Goal: Find specific page/section: Find specific page/section

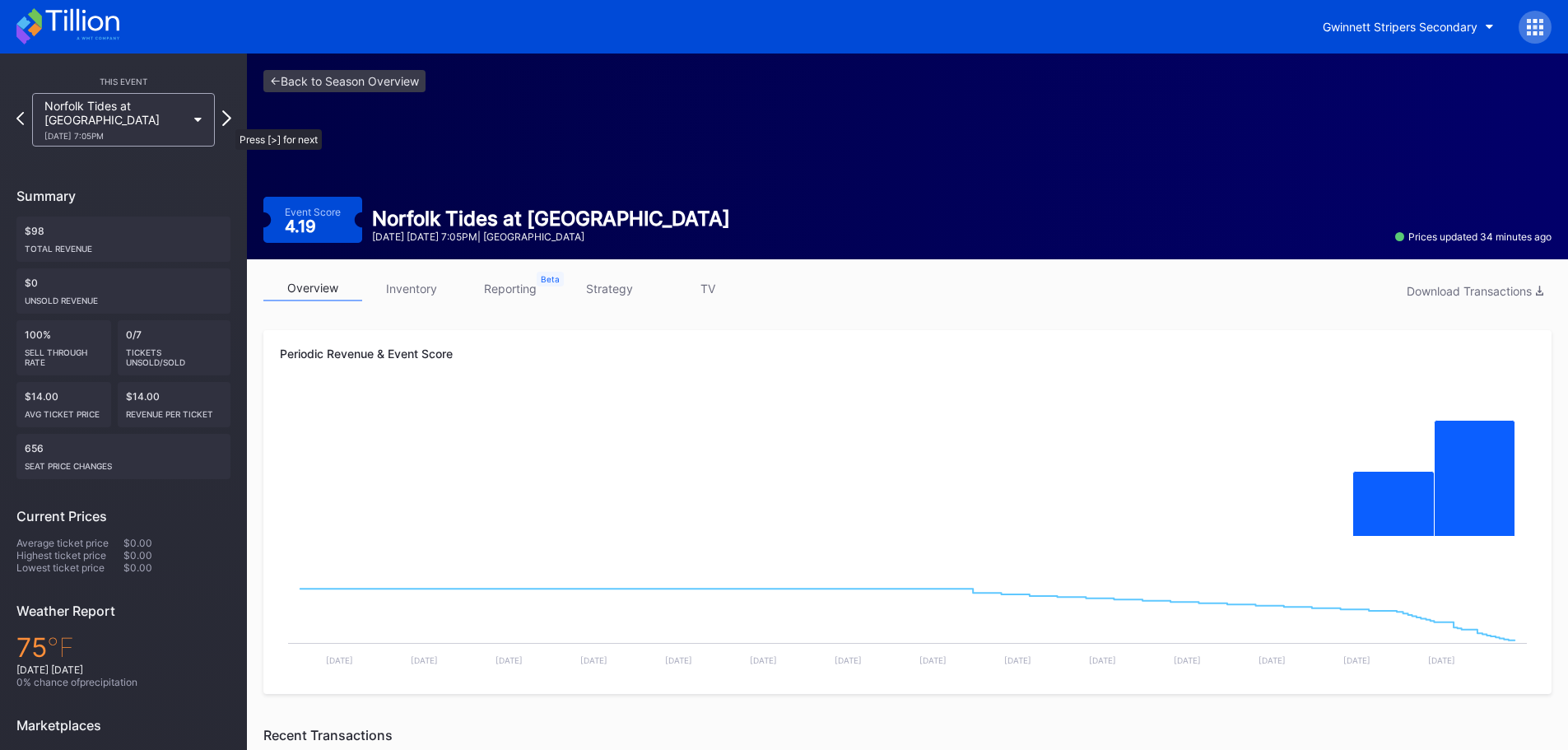
click at [227, 121] on icon at bounding box center [227, 117] width 9 height 15
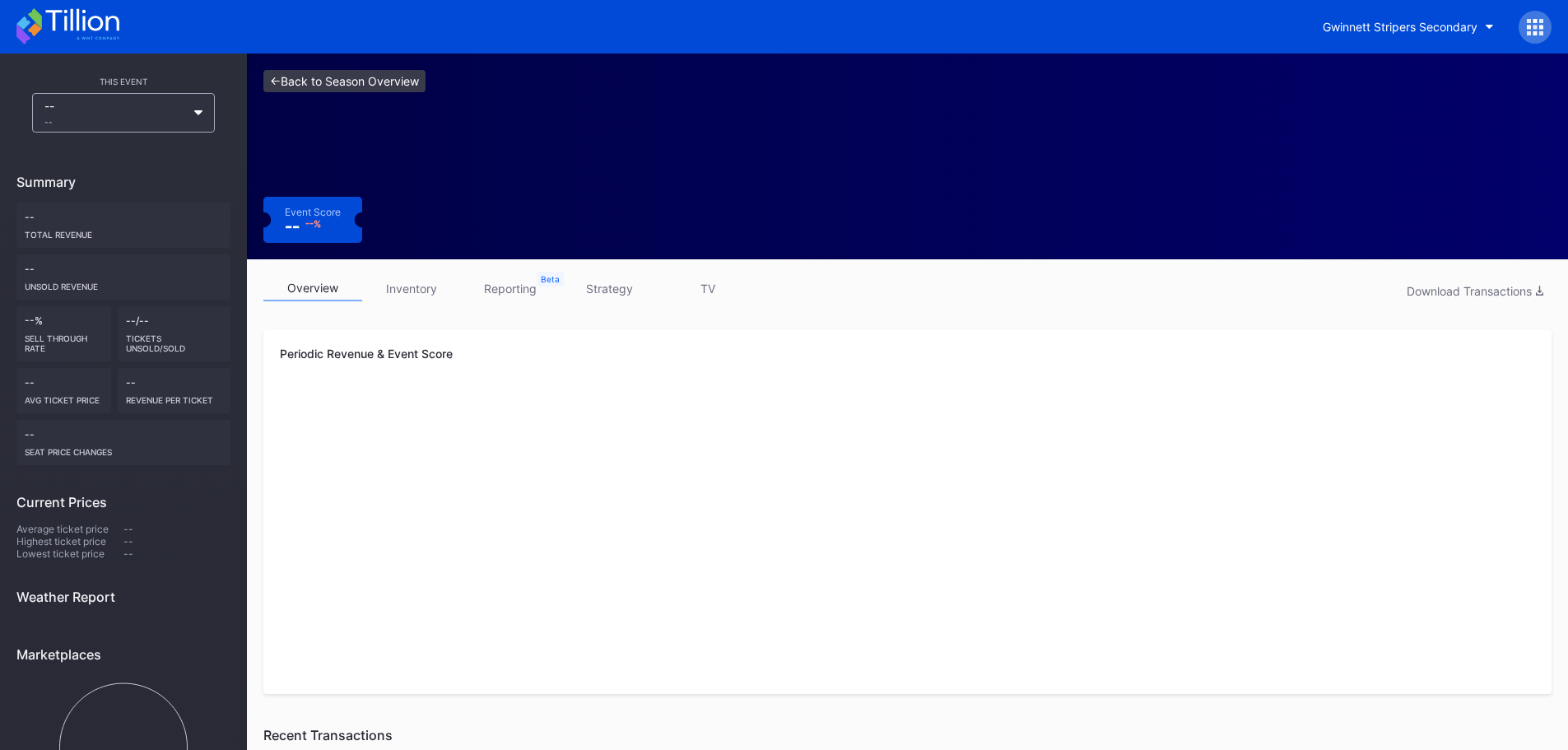
click at [273, 76] on link "<- Back to Season Overview" at bounding box center [344, 81] width 163 height 22
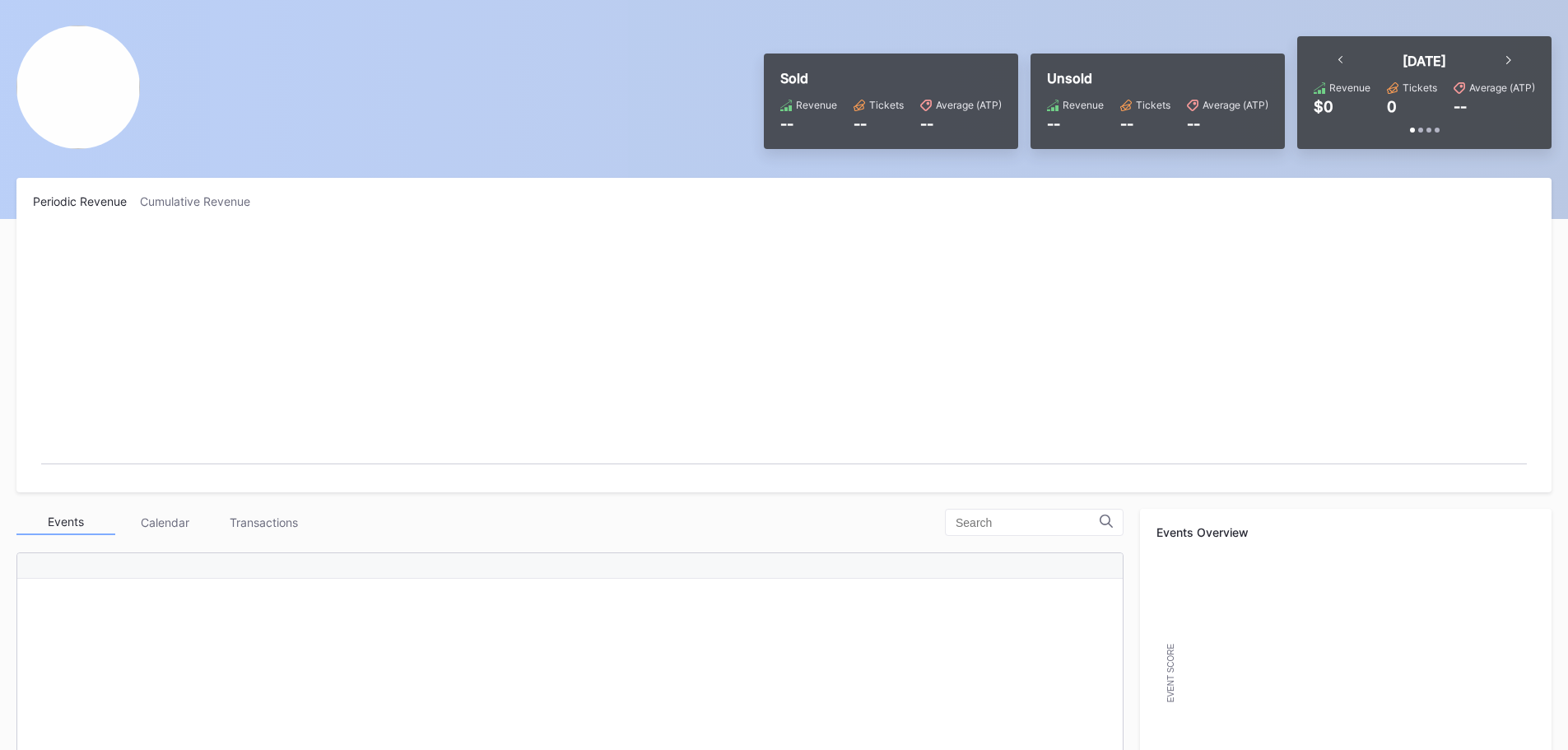
scroll to position [82, 0]
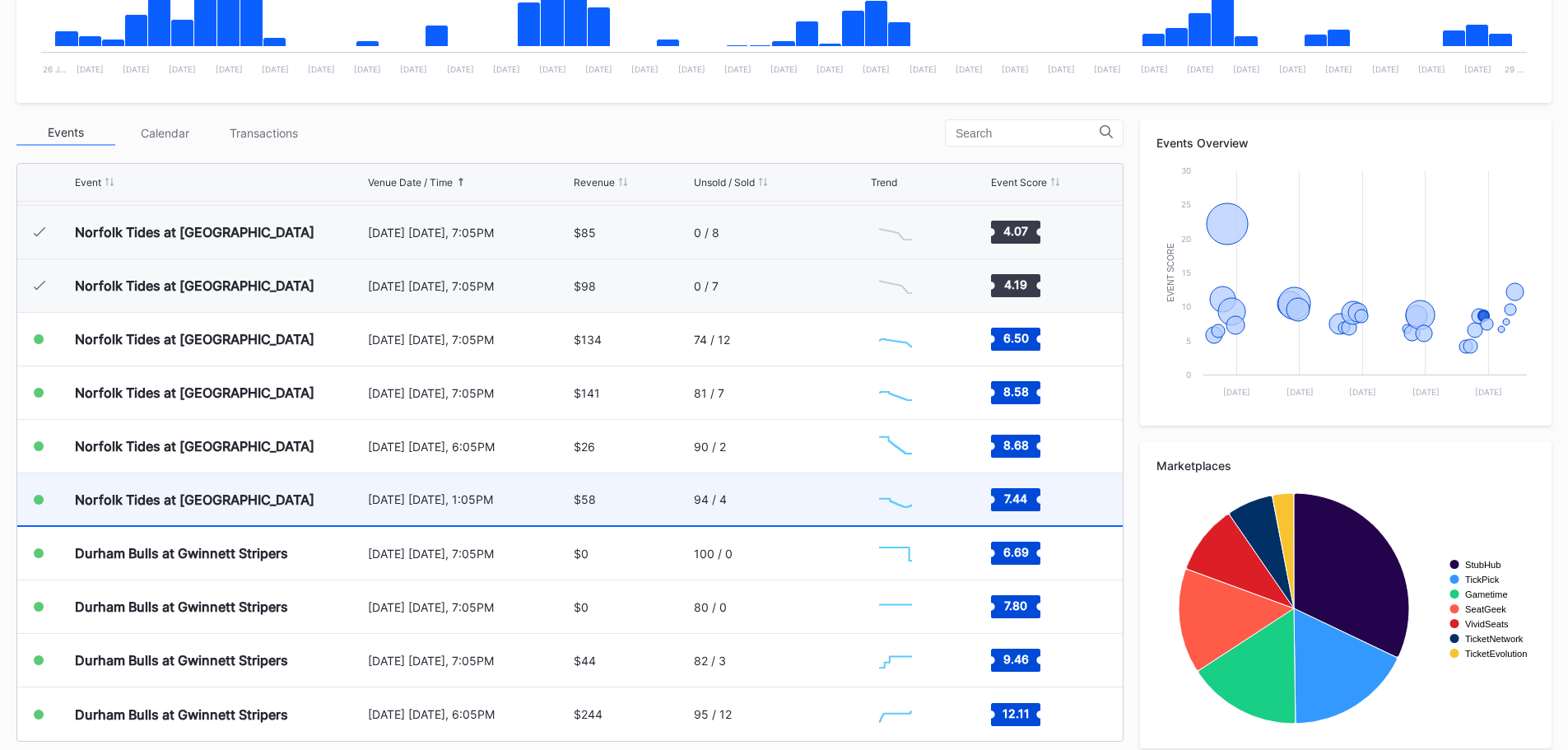
scroll to position [494, 0]
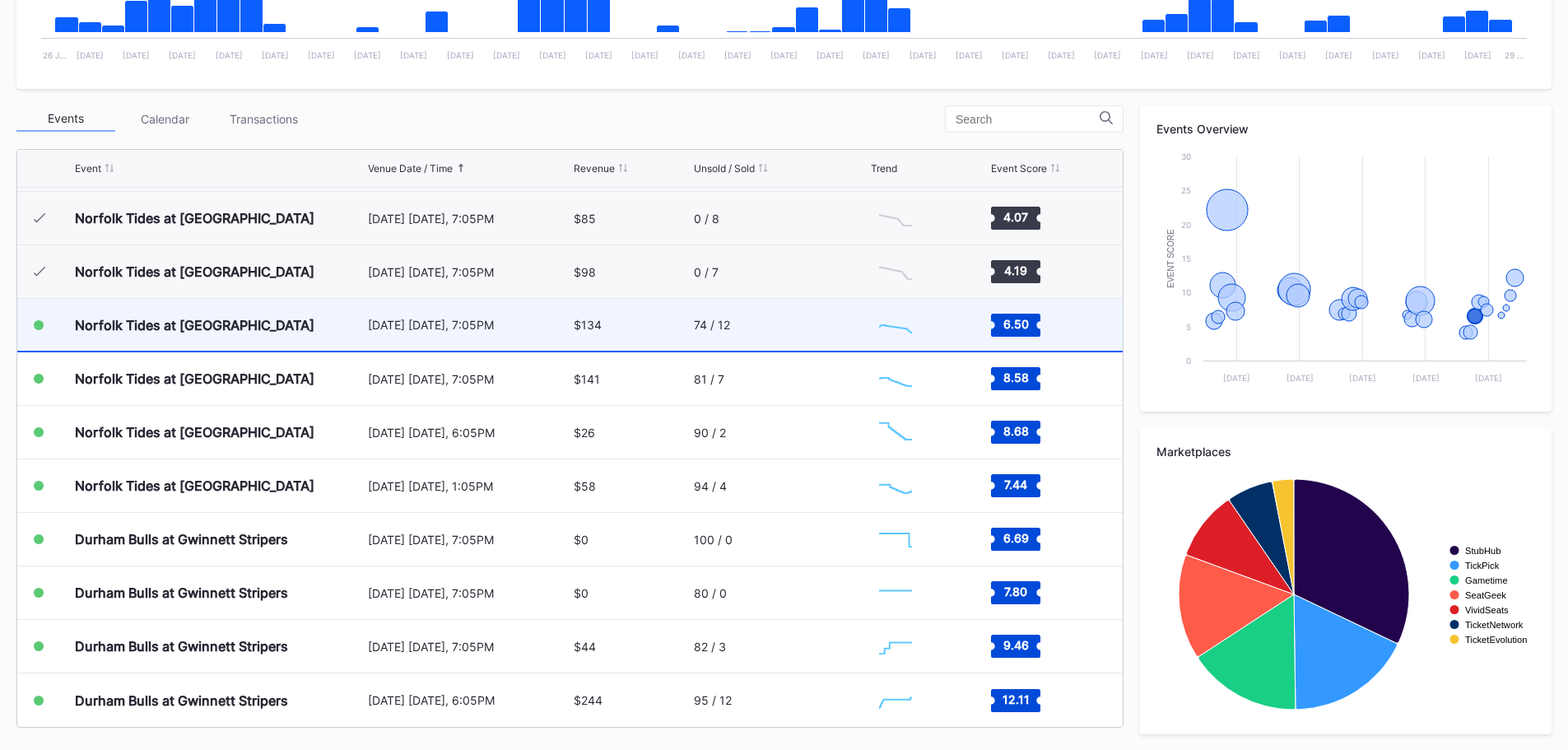
click at [241, 337] on div "Norfolk Tides at [GEOGRAPHIC_DATA]" at bounding box center [219, 324] width 289 height 52
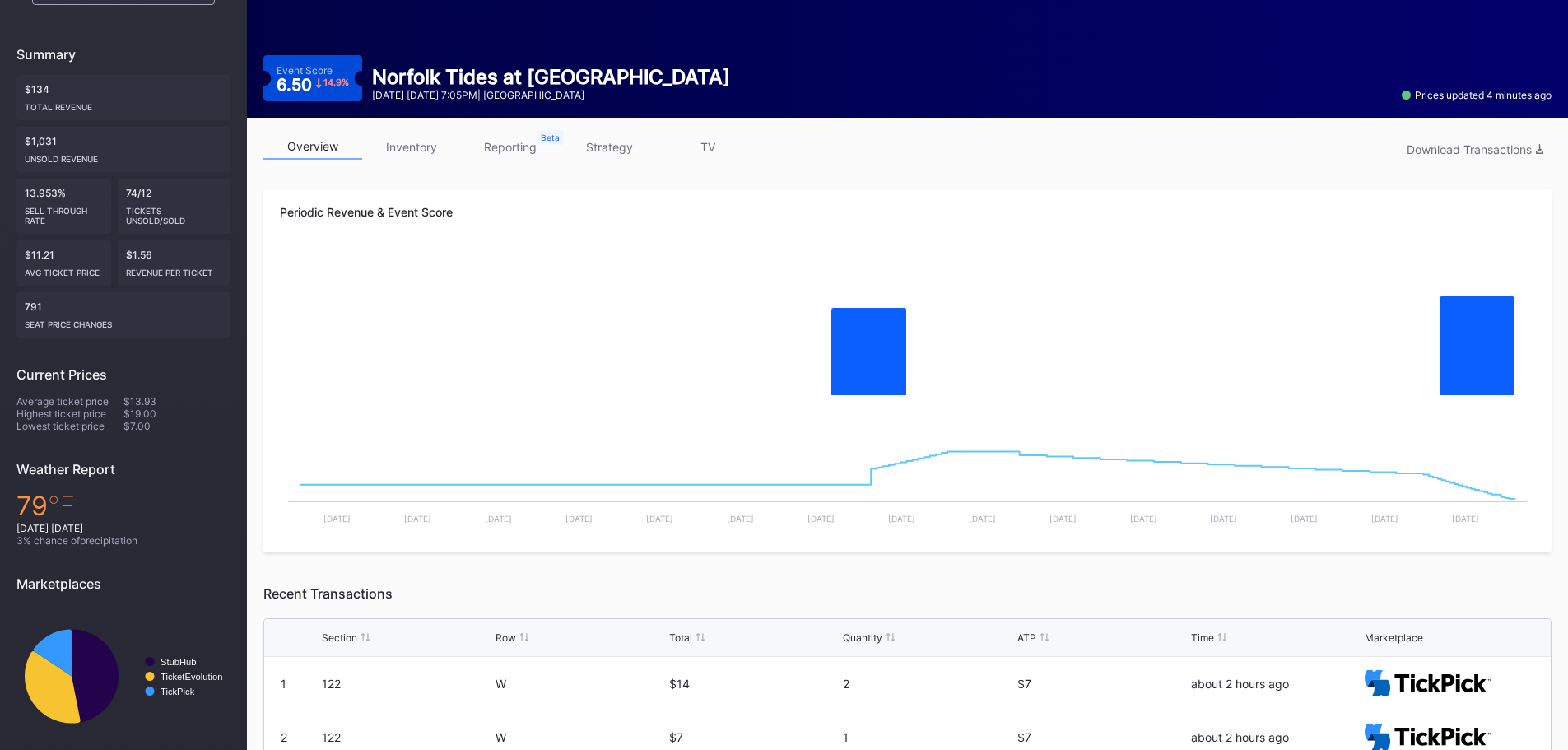
scroll to position [321, 0]
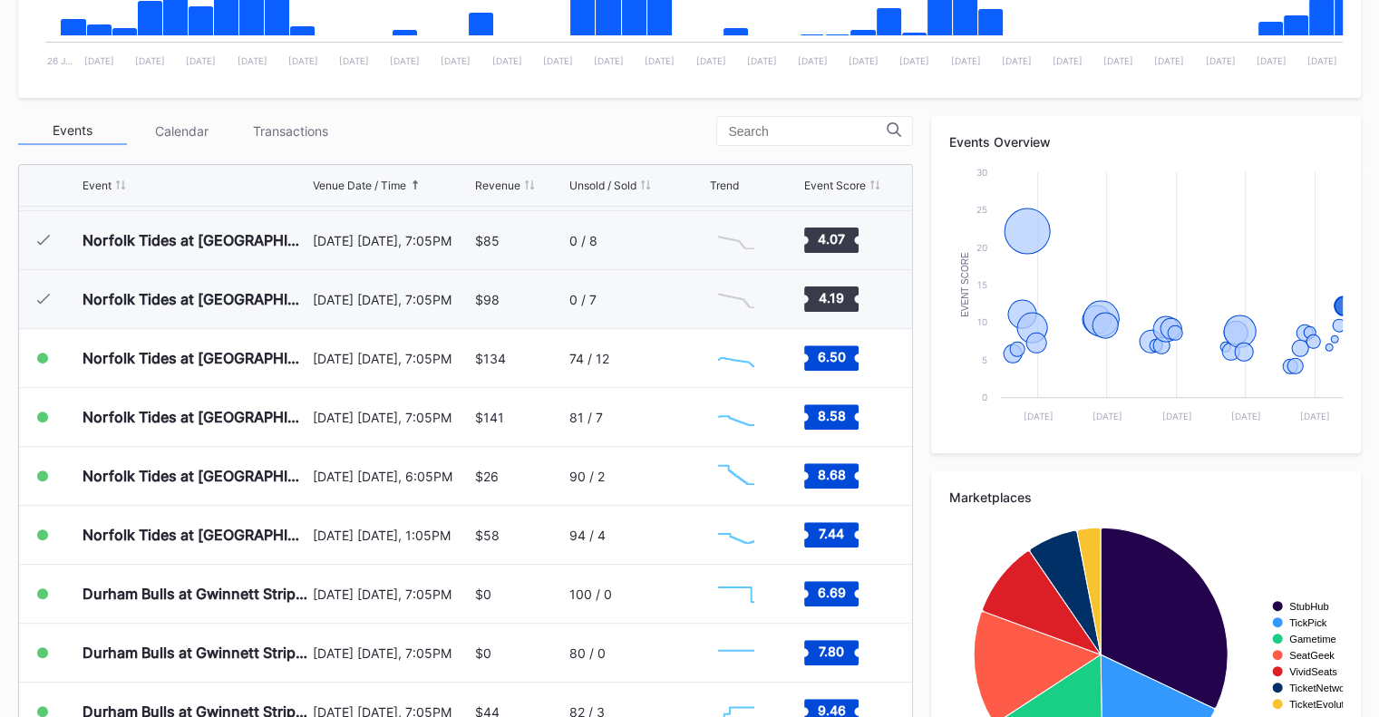
scroll to position [1174, 0]
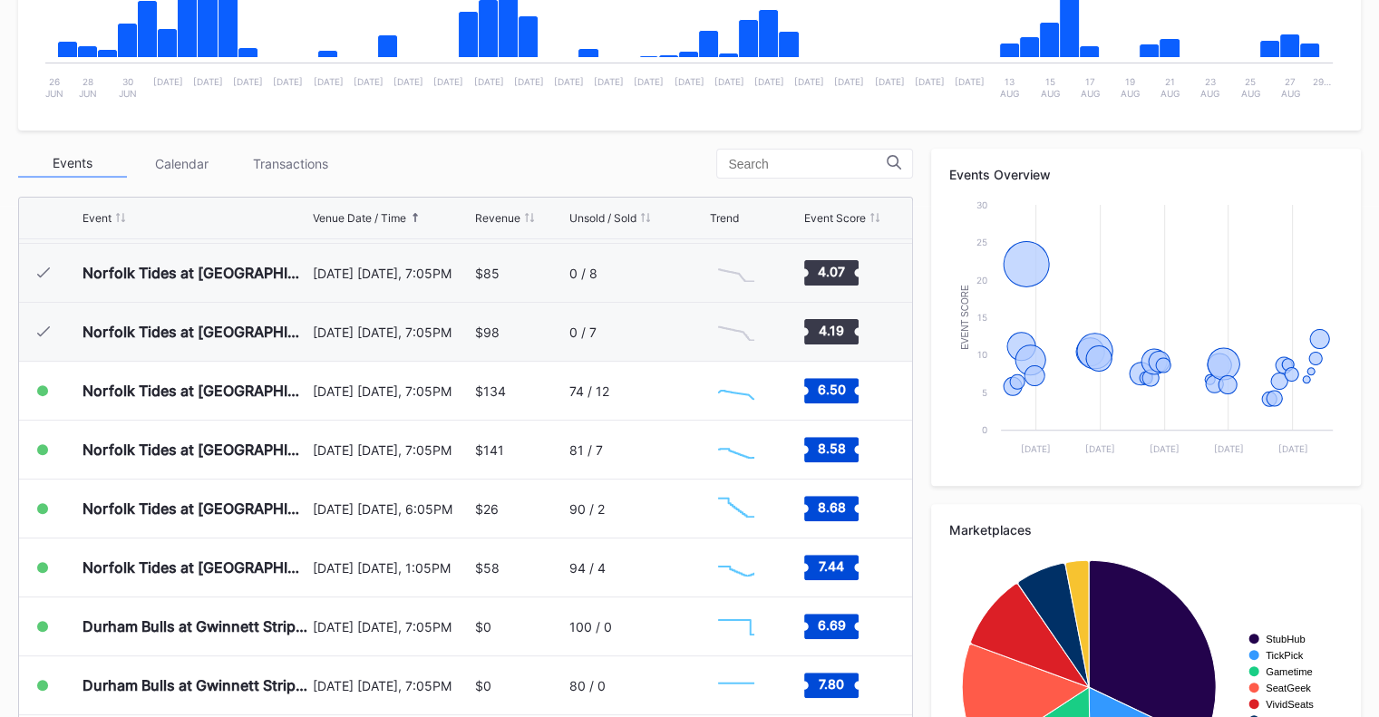
scroll to position [544, 0]
